Goal: Task Accomplishment & Management: Use online tool/utility

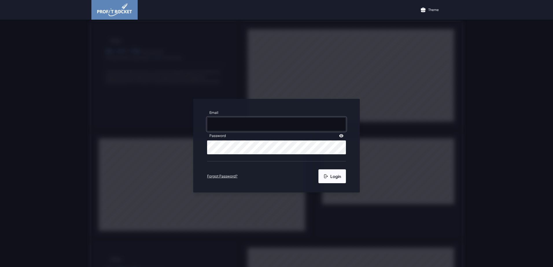
type input "[EMAIL_ADDRESS][DOMAIN_NAME]"
drag, startPoint x: 326, startPoint y: 177, endPoint x: 345, endPoint y: 179, distance: 18.9
click at [326, 177] on button "Login" at bounding box center [331, 176] width 27 height 14
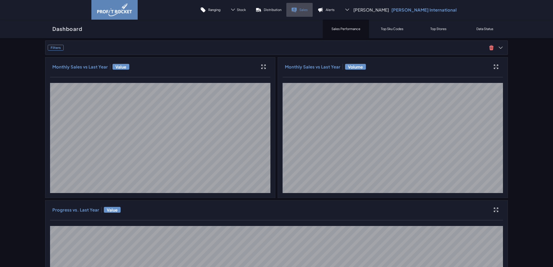
click at [313, 10] on link "Sales" at bounding box center [299, 10] width 26 height 14
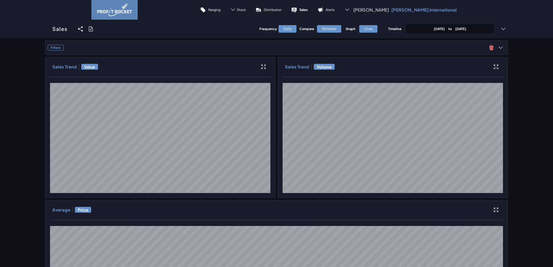
click at [434, 27] on p "[DATE] to [DATE]" at bounding box center [450, 29] width 32 height 4
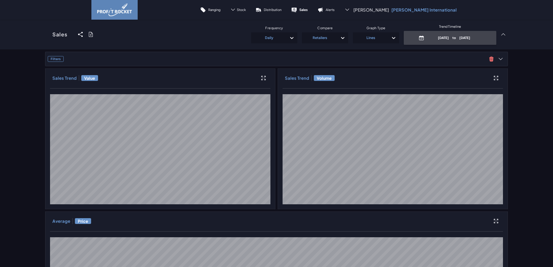
click at [443, 38] on p "[DATE] to [DATE]" at bounding box center [453, 38] width 55 height 4
select select "8"
select select "2025"
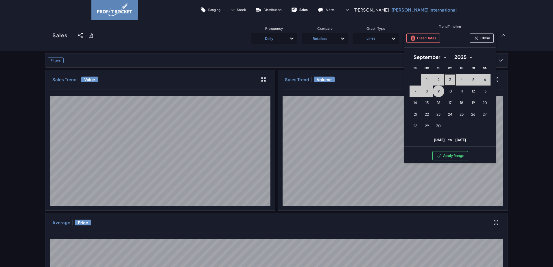
click at [449, 78] on span "3" at bounding box center [450, 79] width 2 height 5
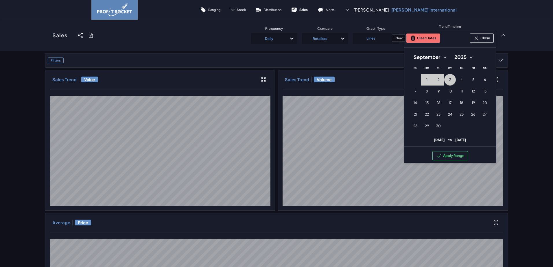
click at [427, 40] on button "Clear Dates" at bounding box center [423, 38] width 34 height 9
click at [449, 80] on span "3" at bounding box center [450, 79] width 2 height 5
click at [437, 92] on button "9 [DATE] ([DATE])" at bounding box center [439, 92] width 12 height 12
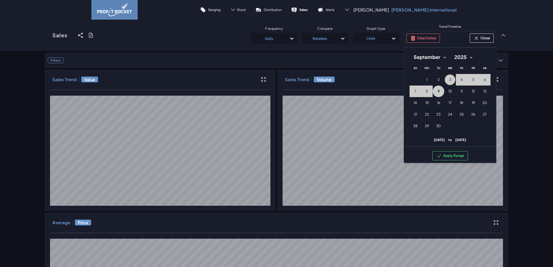
click at [450, 80] on button "3 [DATE] ([DATE])" at bounding box center [450, 80] width 12 height 12
click at [426, 90] on span "8" at bounding box center [427, 91] width 2 height 5
click at [456, 156] on button "Apply Range" at bounding box center [450, 155] width 36 height 9
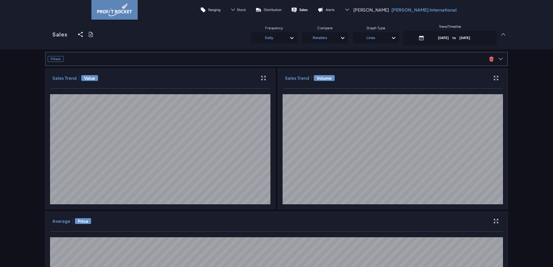
click at [101, 59] on span "Filters" at bounding box center [267, 59] width 439 height 6
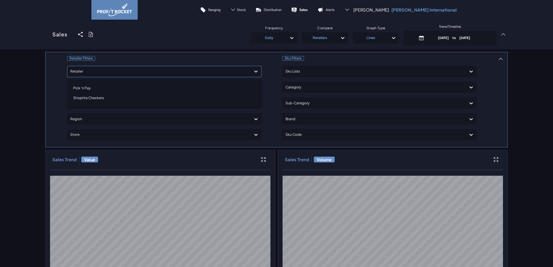
click at [101, 69] on div at bounding box center [159, 71] width 178 height 8
click at [86, 99] on div "Shoprite Checkers" at bounding box center [164, 98] width 189 height 10
click at [88, 33] on icon at bounding box center [91, 35] width 6 height 6
click at [45, 34] on input "checkbox" at bounding box center [45, 34] width 0 height 0
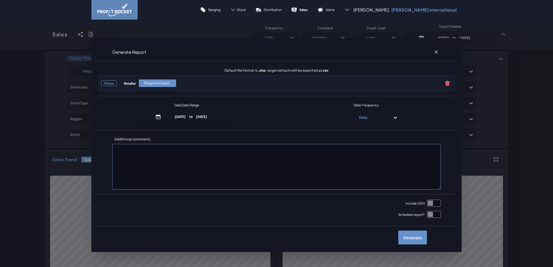
click at [431, 202] on input "checkbox" at bounding box center [434, 203] width 14 height 7
checkbox input "true"
click at [411, 238] on label "Generate" at bounding box center [412, 238] width 29 height 14
click at [45, 34] on input "checkbox" at bounding box center [45, 34] width 0 height 0
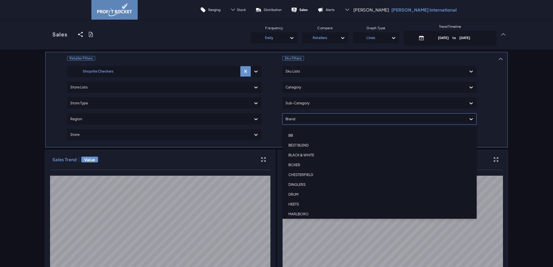
click at [299, 121] on div at bounding box center [374, 119] width 178 height 8
click at [294, 135] on div "BB" at bounding box center [379, 136] width 189 height 10
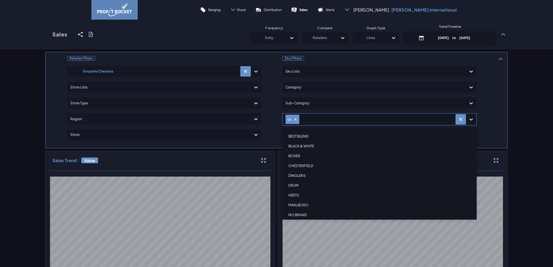
click at [294, 135] on div "BEST BLEND" at bounding box center [379, 137] width 189 height 10
click at [294, 135] on div "BLACK & WHITE" at bounding box center [379, 137] width 189 height 10
click at [294, 135] on div "BOXER" at bounding box center [379, 137] width 189 height 10
click at [294, 135] on div "CHESTERFIELD" at bounding box center [379, 137] width 189 height 10
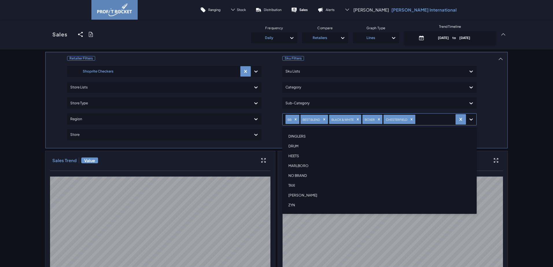
click at [294, 135] on div "DINGLERS" at bounding box center [379, 137] width 189 height 10
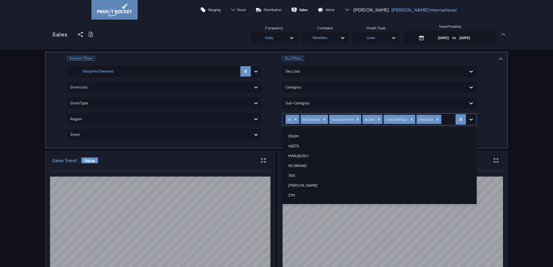
click at [294, 135] on div "DRUM" at bounding box center [379, 137] width 189 height 10
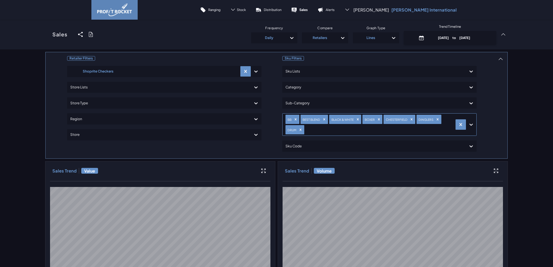
click at [318, 133] on div at bounding box center [378, 130] width 147 height 8
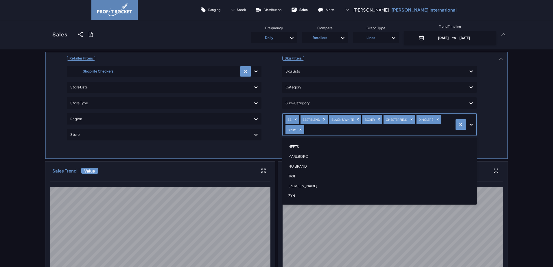
click at [295, 148] on div "HEETS" at bounding box center [379, 147] width 189 height 10
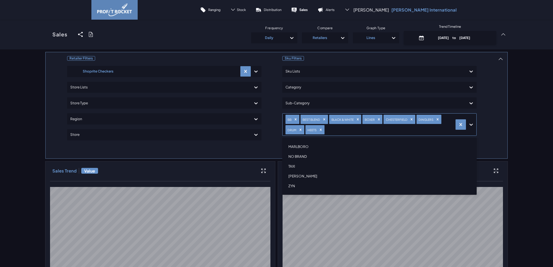
click at [295, 148] on div "MARLBORO" at bounding box center [379, 147] width 189 height 10
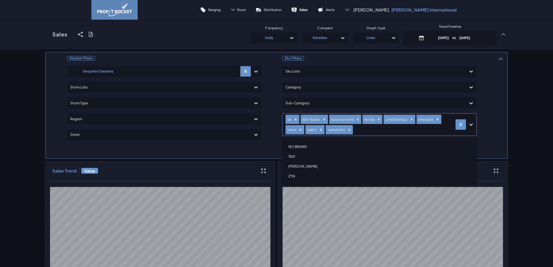
click at [295, 147] on div "NO BRAND" at bounding box center [379, 147] width 189 height 10
click at [295, 147] on div "TAXI" at bounding box center [379, 147] width 189 height 10
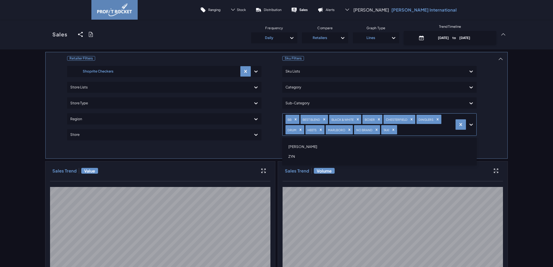
click at [295, 147] on div "[PERSON_NAME]" at bounding box center [379, 147] width 189 height 10
click at [293, 146] on div "ZYN" at bounding box center [379, 147] width 189 height 10
click at [88, 34] on icon at bounding box center [91, 35] width 6 height 6
click at [45, 34] on input "checkbox" at bounding box center [45, 34] width 0 height 0
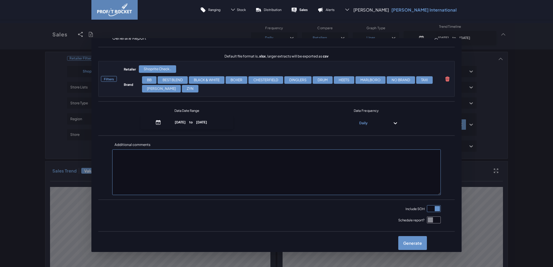
scroll to position [21, 0]
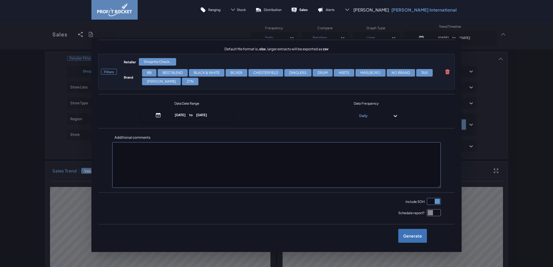
click at [416, 237] on label "Generate" at bounding box center [412, 236] width 29 height 14
click at [45, 34] on input "checkbox" at bounding box center [45, 34] width 0 height 0
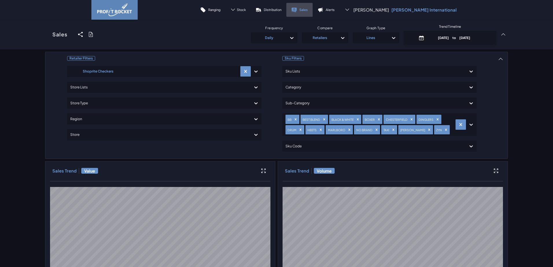
click at [308, 9] on p "Sales" at bounding box center [303, 10] width 8 height 4
